Goal: Transaction & Acquisition: Purchase product/service

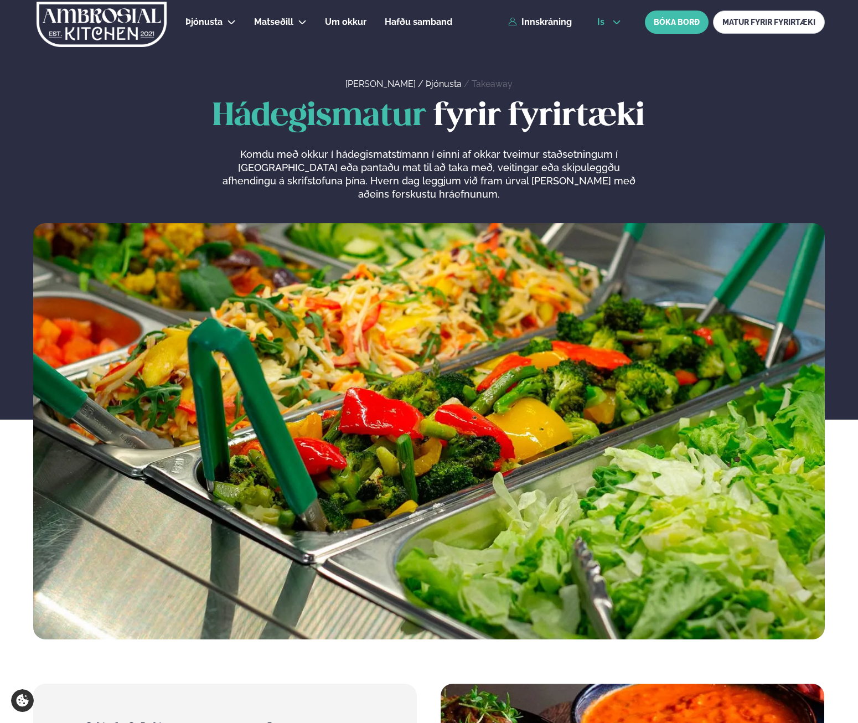
click at [612, 19] on icon at bounding box center [616, 22] width 9 height 9
click at [605, 42] on link "en" at bounding box center [610, 42] width 42 height 22
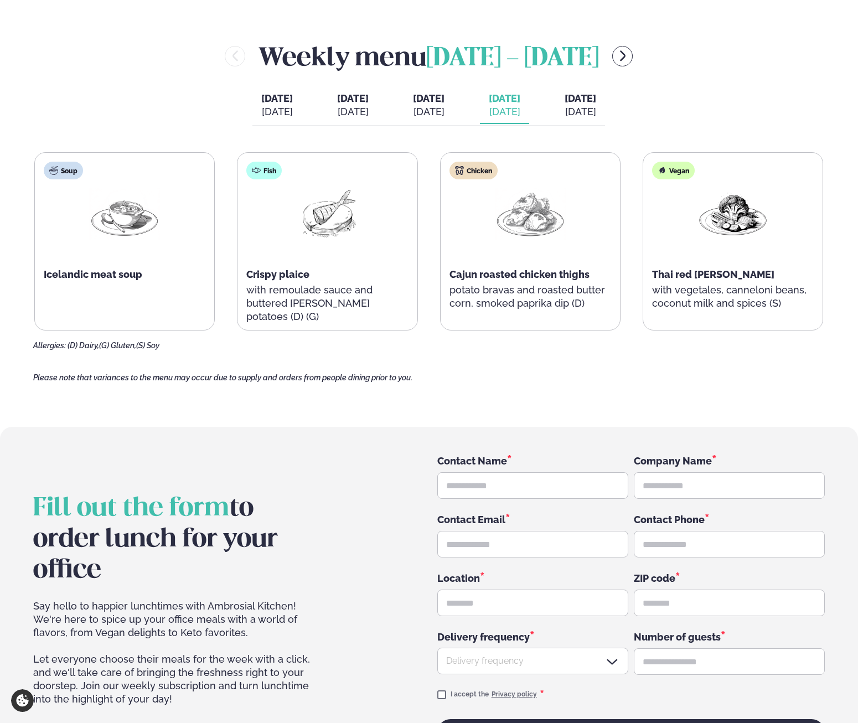
scroll to position [1454, 0]
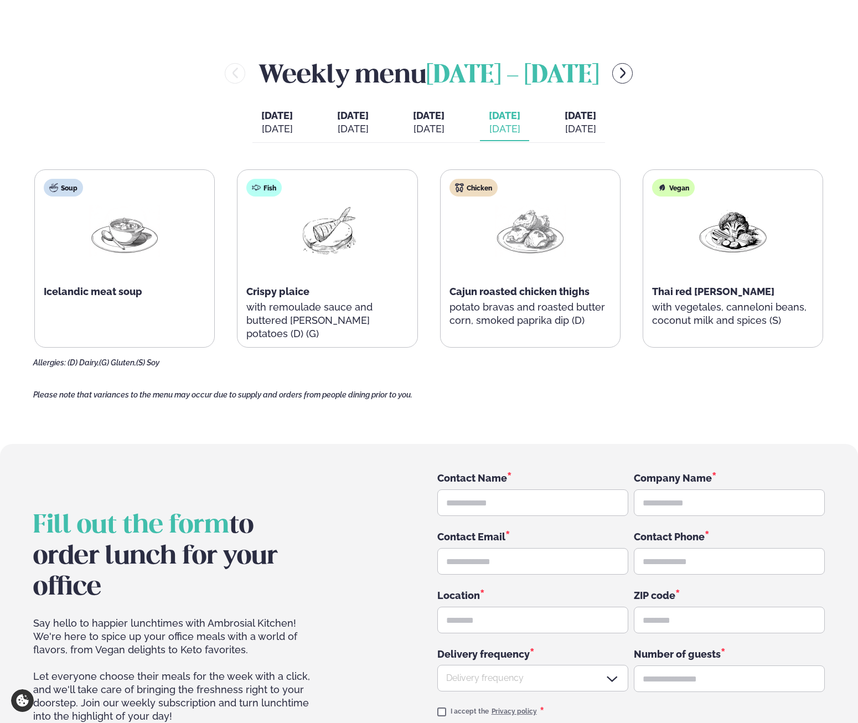
click at [596, 134] on div "[DATE]" at bounding box center [581, 128] width 32 height 13
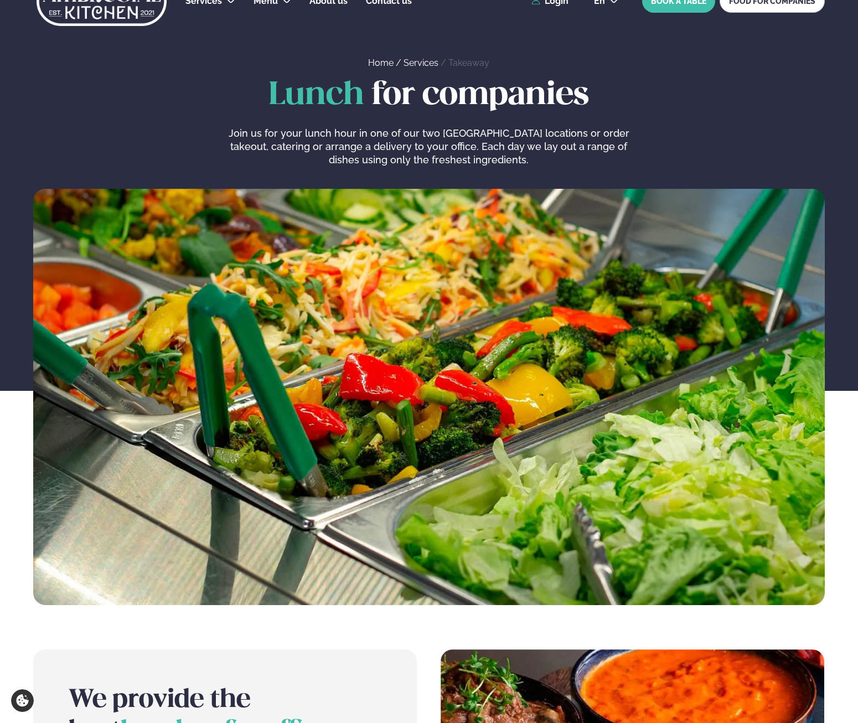
scroll to position [0, 0]
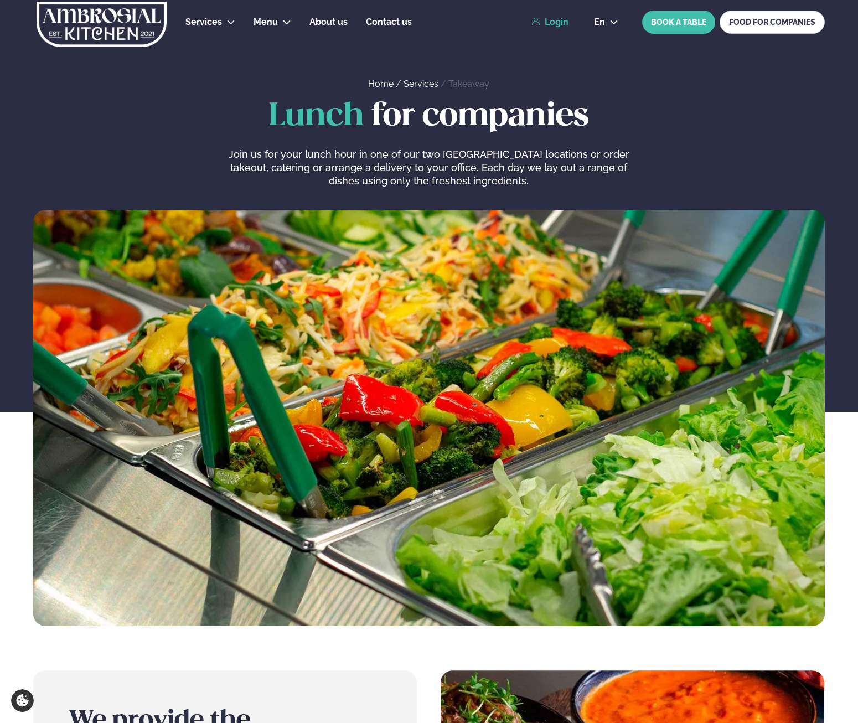
click at [545, 25] on link "Login" at bounding box center [550, 22] width 37 height 10
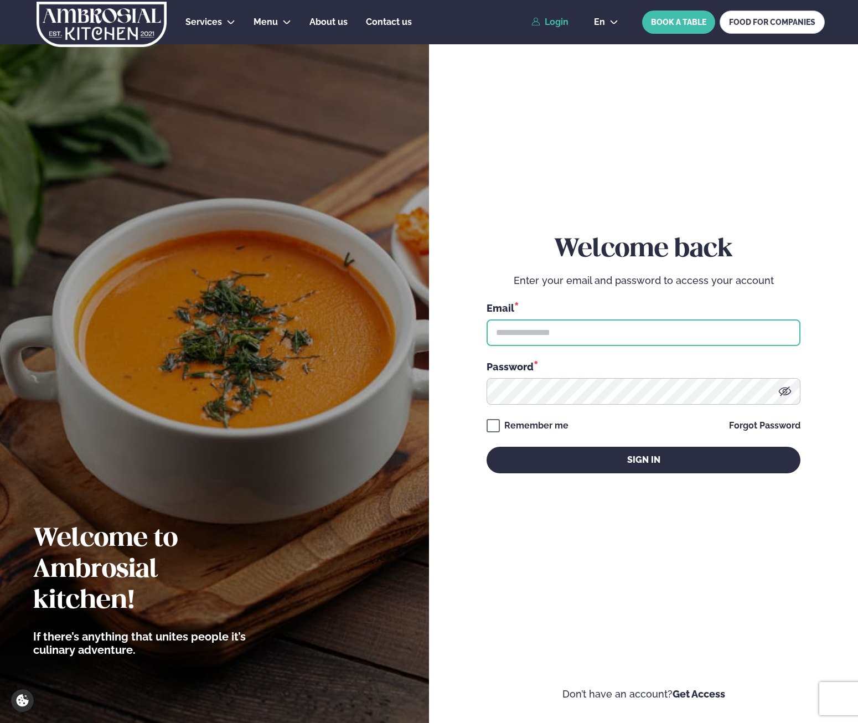
type input "**********"
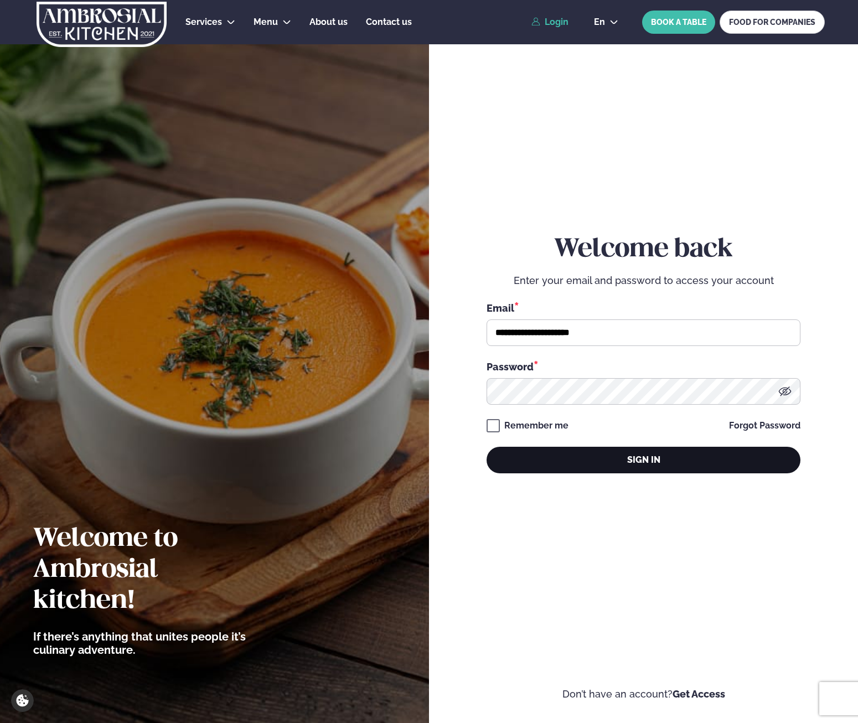
click at [615, 468] on button "Sign in" at bounding box center [644, 460] width 314 height 27
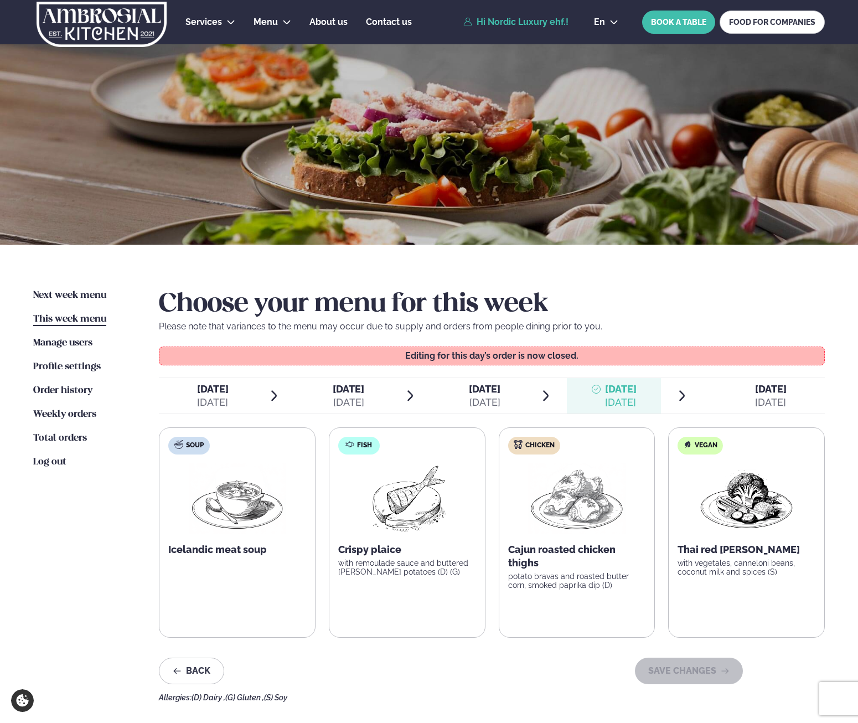
click at [775, 403] on div "[DATE]" at bounding box center [771, 402] width 32 height 13
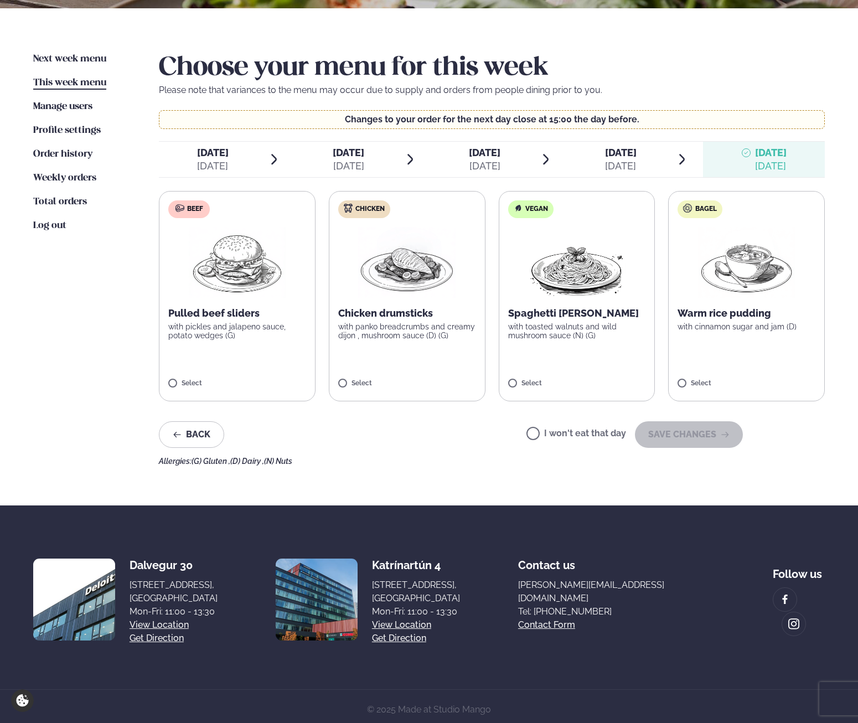
scroll to position [243, 0]
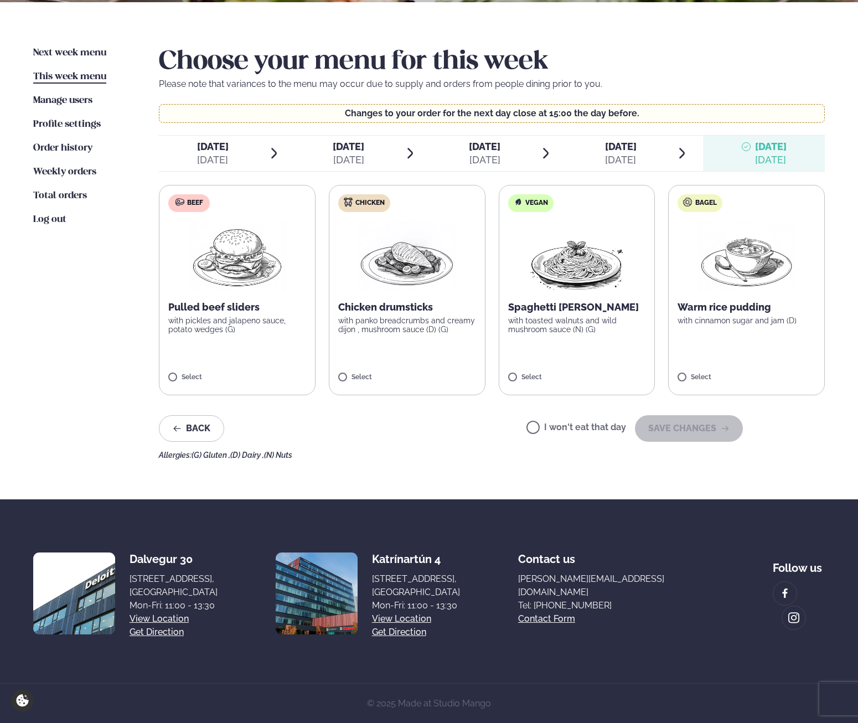
click at [396, 379] on div "Select" at bounding box center [407, 378] width 138 height 9
click at [243, 337] on label "Beef Pulled beef sliders with pickles and jalapeno sauce, potato wedges (G) Sel…" at bounding box center [237, 290] width 157 height 210
click at [278, 370] on div at bounding box center [270, 372] width 42 height 22
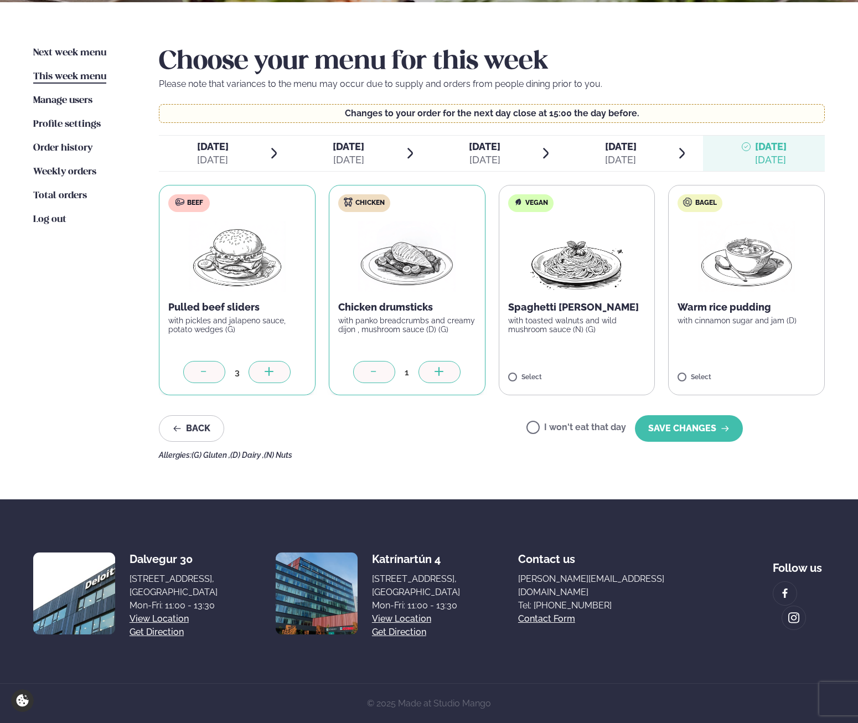
click at [278, 370] on div at bounding box center [270, 372] width 42 height 22
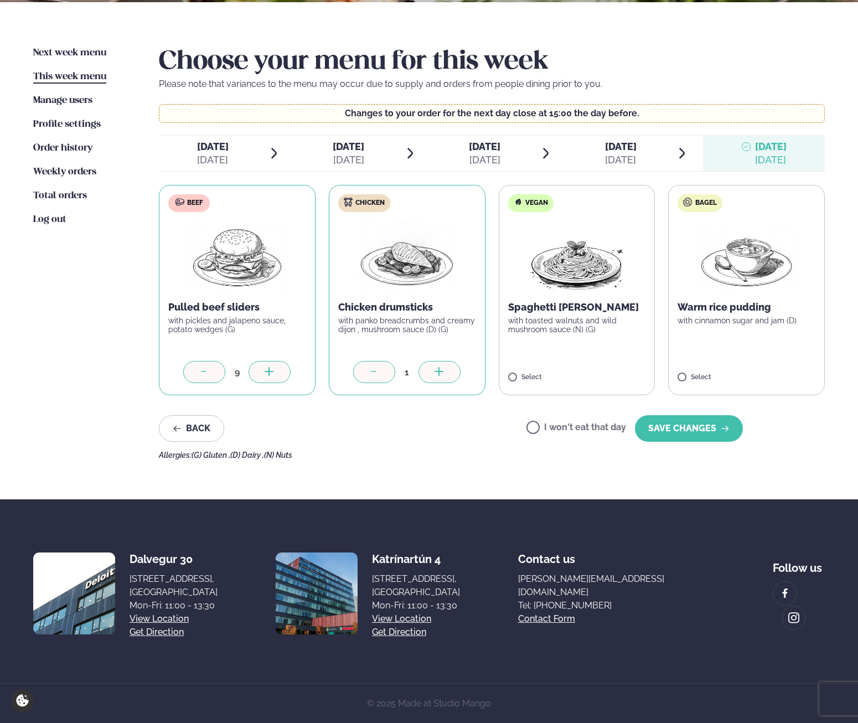
click at [587, 347] on label "Vegan Spaghetti [PERSON_NAME] with toasted walnuts and wild mushroom sauce (N) …" at bounding box center [577, 290] width 157 height 210
click at [615, 373] on icon at bounding box center [609, 372] width 11 height 11
click at [694, 431] on button "SAVE CHANGES" at bounding box center [689, 428] width 108 height 27
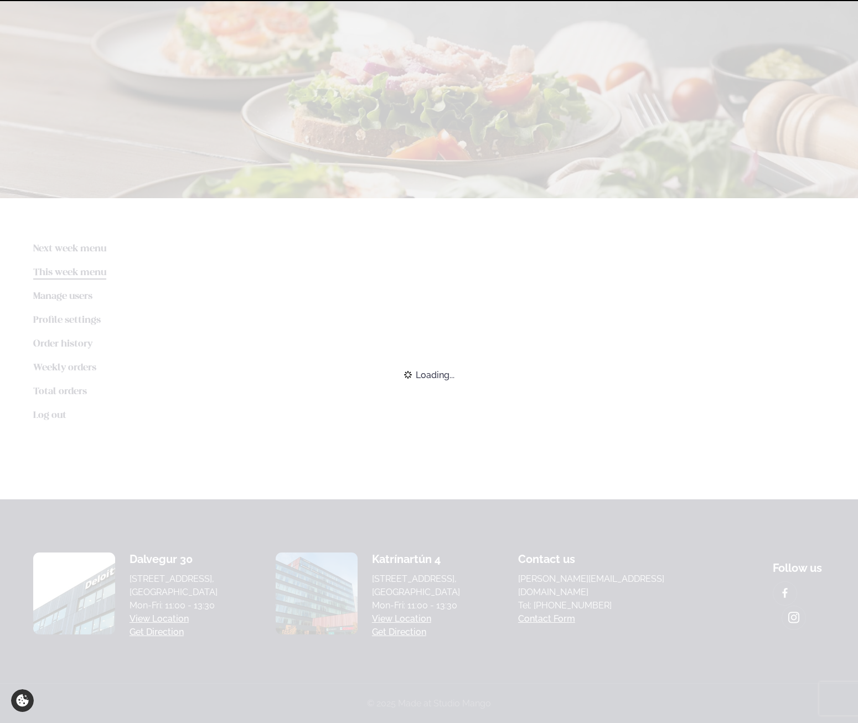
scroll to position [144, 0]
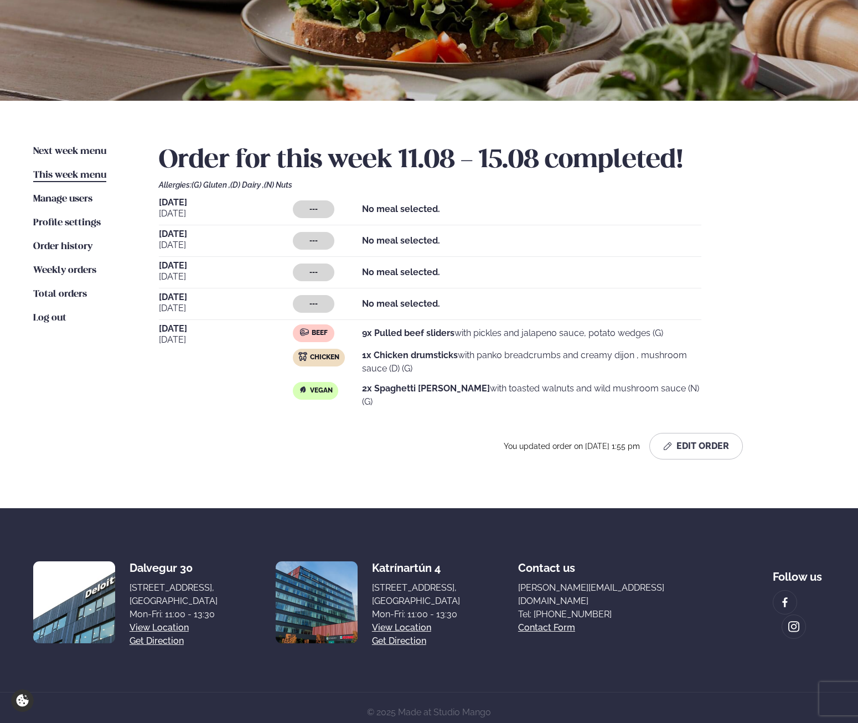
click at [761, 193] on div "Order for this week 11.08 - 15.08 completed! Allergies: (G) Gluten , (D) Dairy …" at bounding box center [492, 302] width 666 height 314
